Goal: Navigation & Orientation: Find specific page/section

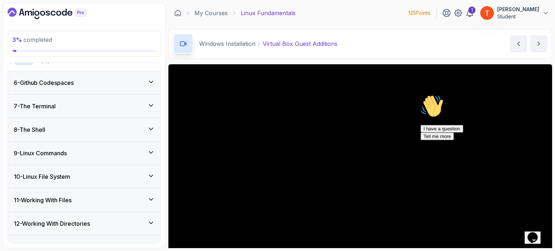
click at [39, 10] on icon "Dashboard" at bounding box center [47, 14] width 79 height 12
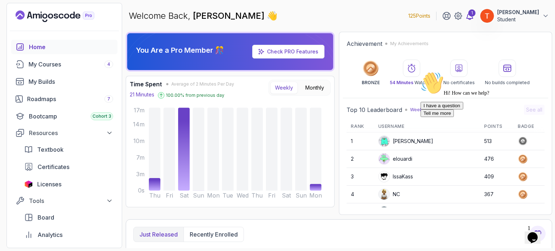
click at [473, 18] on icon at bounding box center [469, 15] width 6 height 7
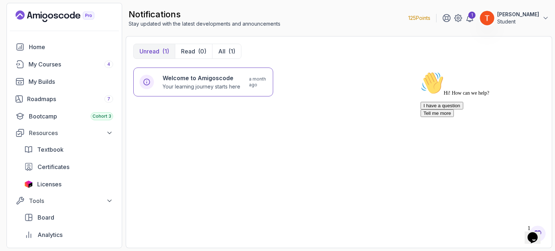
click at [494, 16] on img at bounding box center [486, 18] width 14 height 14
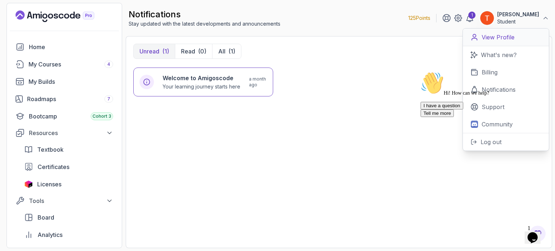
click at [499, 40] on p "View Profile" at bounding box center [497, 37] width 33 height 9
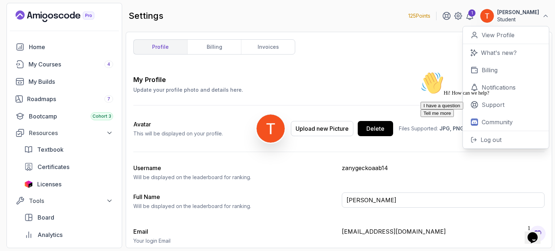
scroll to position [30, 0]
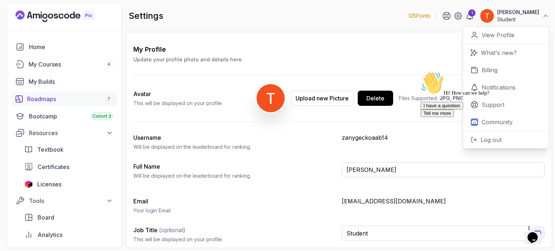
click at [44, 101] on div "Roadmaps 7" at bounding box center [70, 99] width 86 height 9
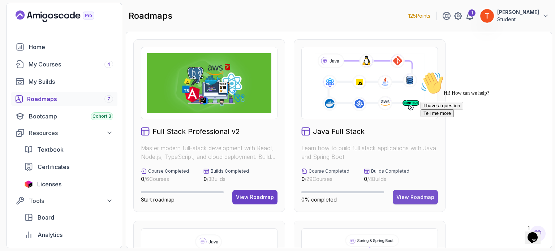
click at [405, 199] on div "View Roadmap" at bounding box center [415, 197] width 38 height 7
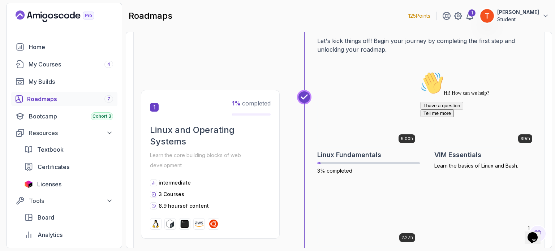
scroll to position [98, 0]
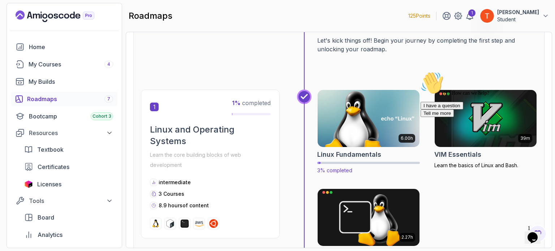
click at [355, 141] on img at bounding box center [368, 118] width 107 height 60
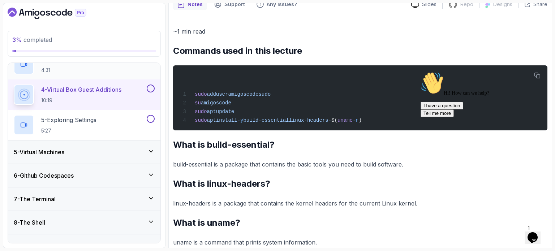
scroll to position [181, 0]
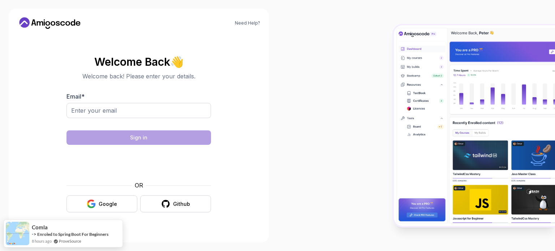
drag, startPoint x: 359, startPoint y: 86, endPoint x: 293, endPoint y: 99, distance: 67.6
click at [293, 99] on div at bounding box center [415, 125] width 277 height 251
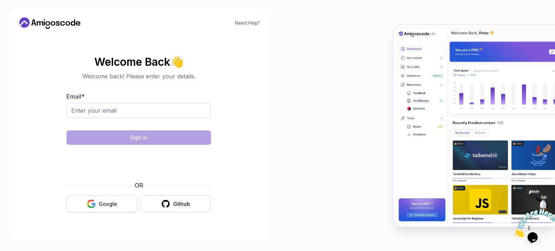
click at [105, 210] on button "Google" at bounding box center [101, 203] width 71 height 17
click at [384, 63] on body "Need Help? Welcome Back 👋 Welcome back! Please enter your details. Email * Sign…" at bounding box center [277, 125] width 555 height 251
click at [106, 208] on button "Google" at bounding box center [101, 203] width 71 height 17
